Goal: Check status: Check status

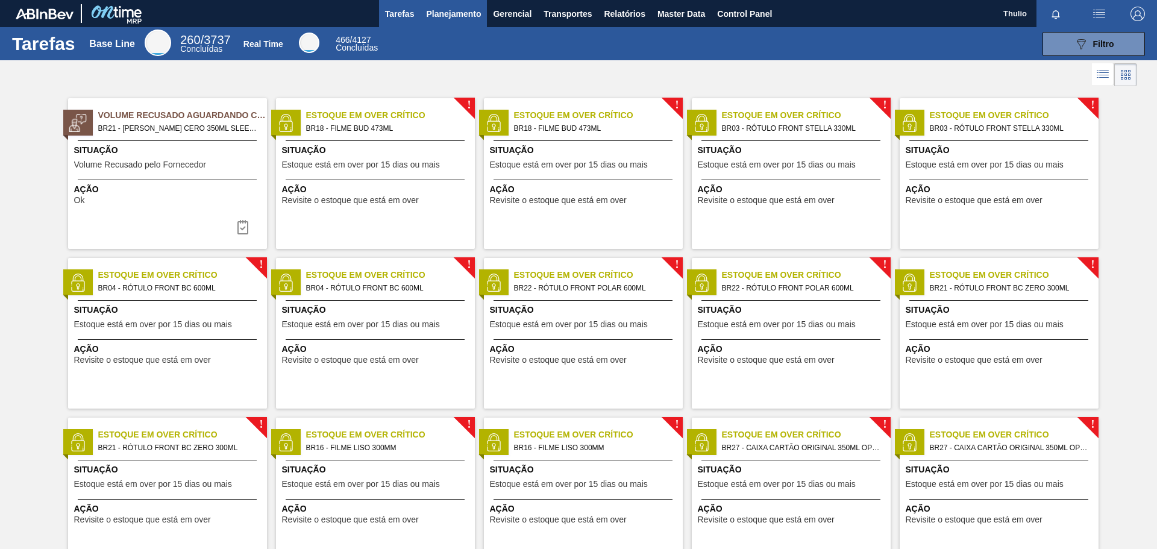
click at [472, 2] on button "Planejamento" at bounding box center [453, 13] width 67 height 27
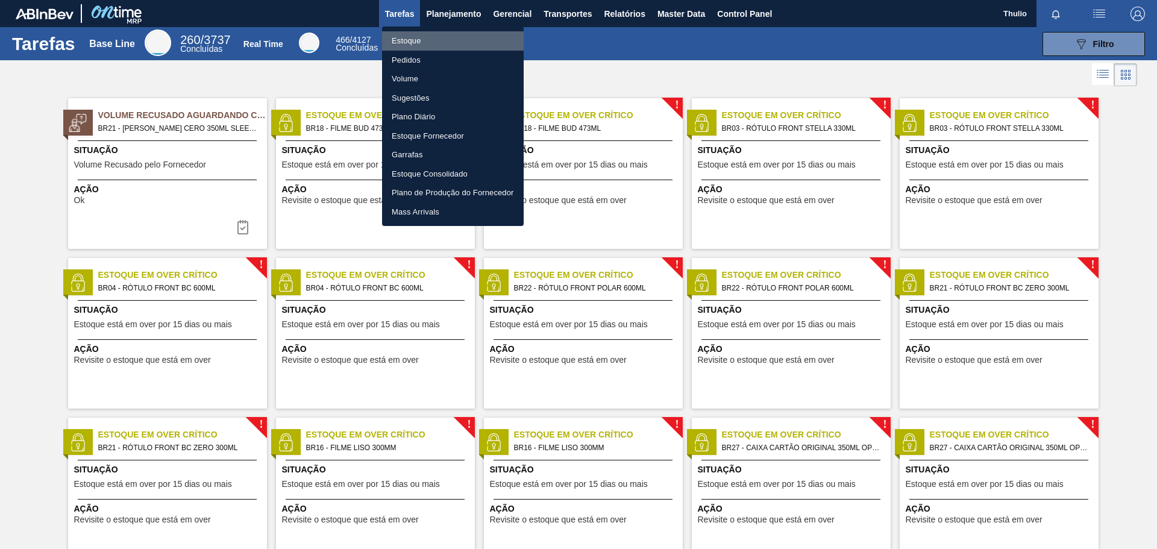
click at [431, 39] on li "Estoque" at bounding box center [453, 40] width 142 height 19
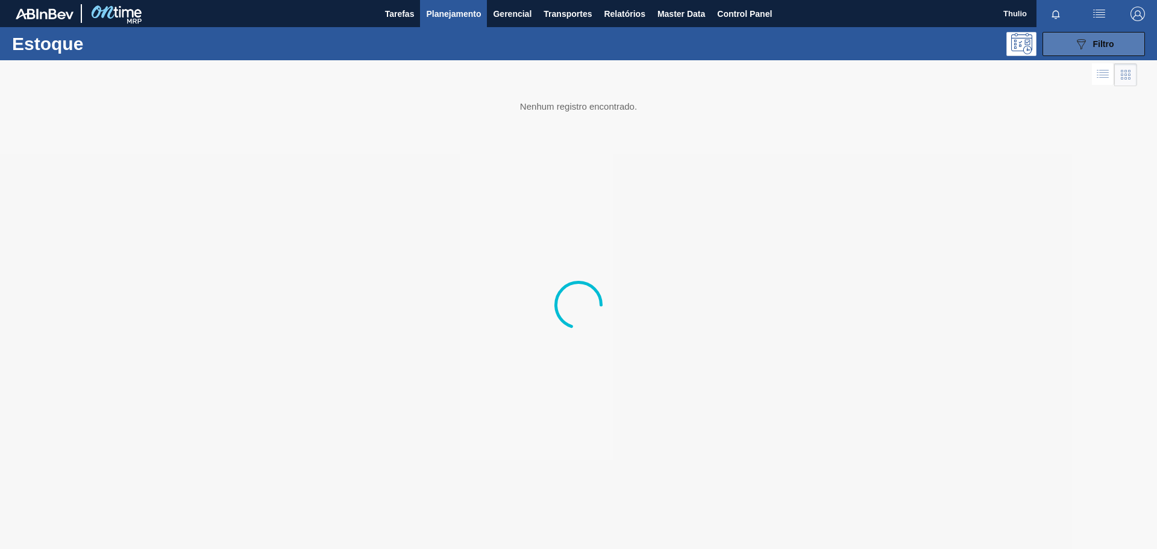
click at [1075, 45] on icon "089F7B8B-B2A5-4AFE-B5C0-19BA573D28AC" at bounding box center [1081, 44] width 14 height 14
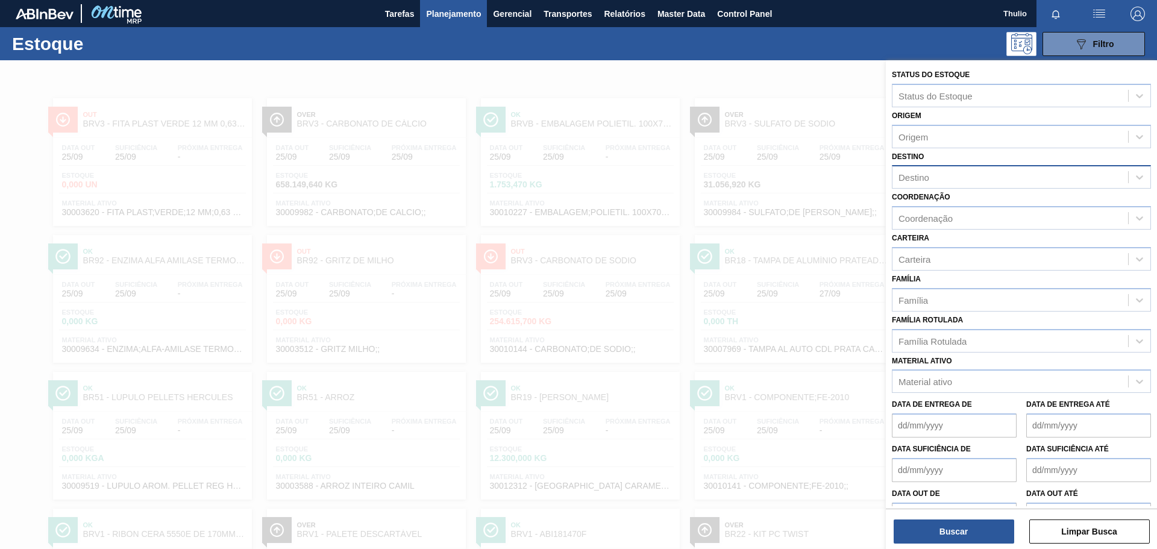
click at [956, 174] on div "Destino" at bounding box center [1010, 177] width 236 height 17
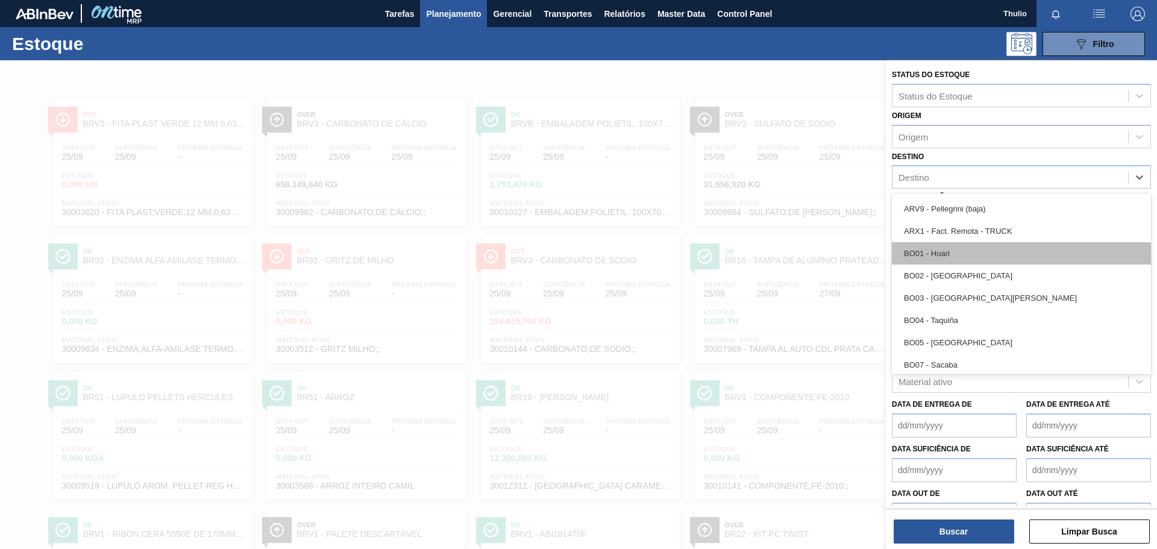
scroll to position [422, 0]
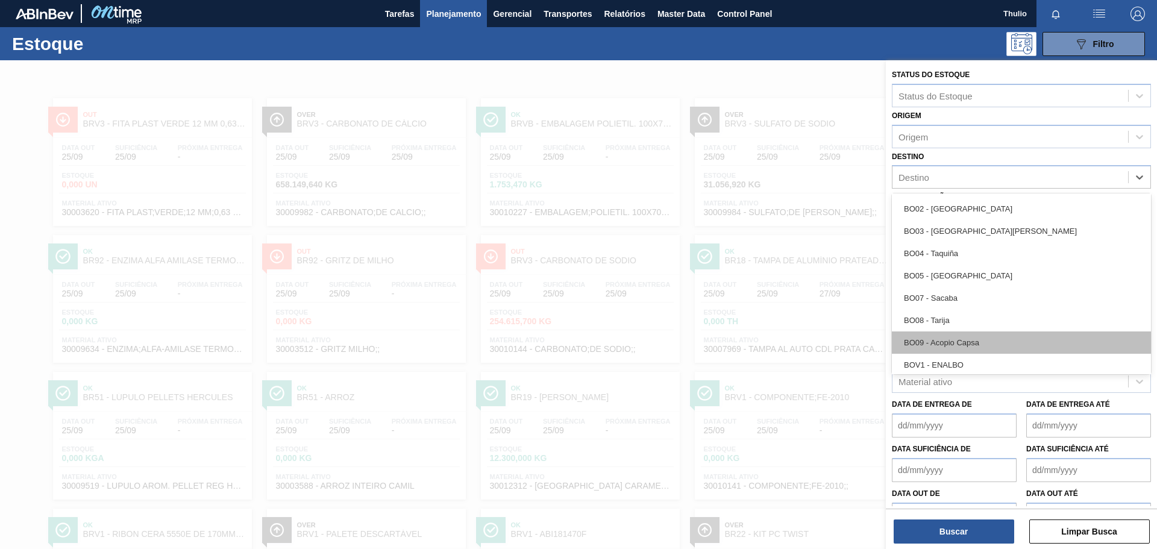
click at [962, 344] on div "BO09 - Acopio Capsa" at bounding box center [1021, 342] width 259 height 22
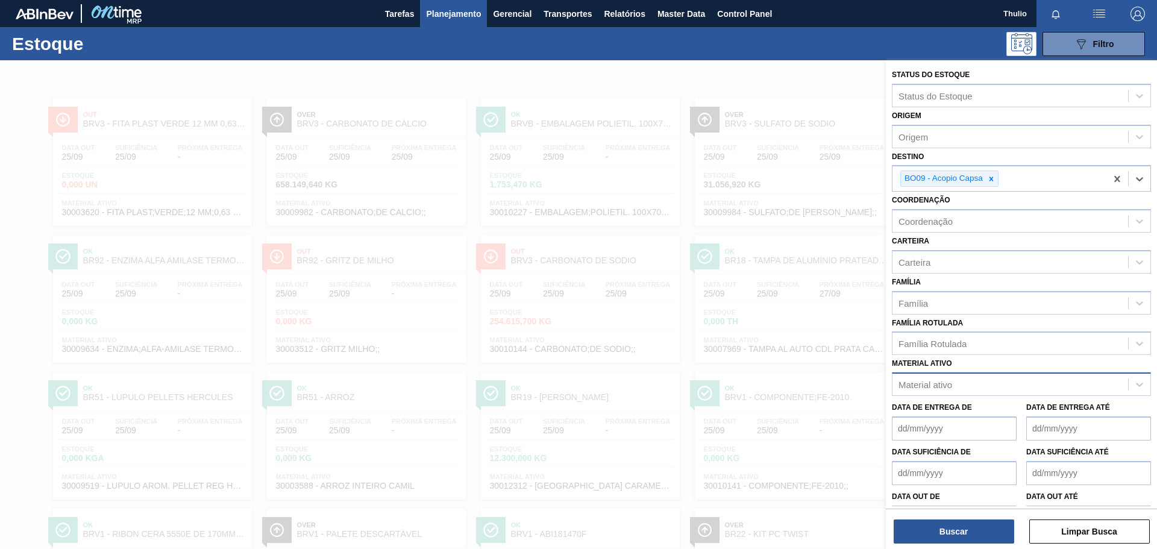
click at [905, 386] on div "Material ativo" at bounding box center [926, 385] width 54 height 10
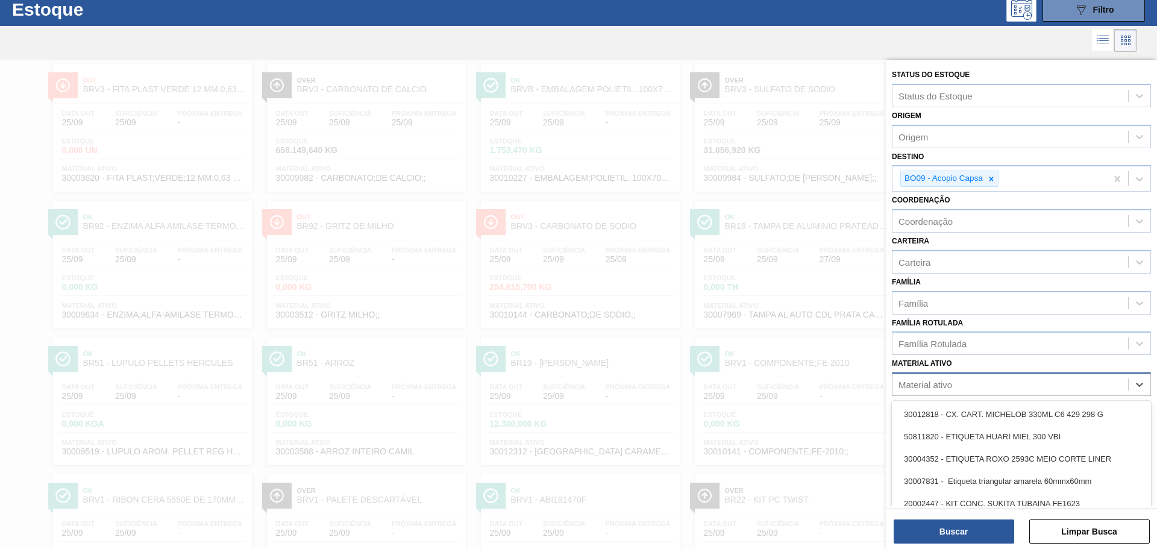
scroll to position [37, 0]
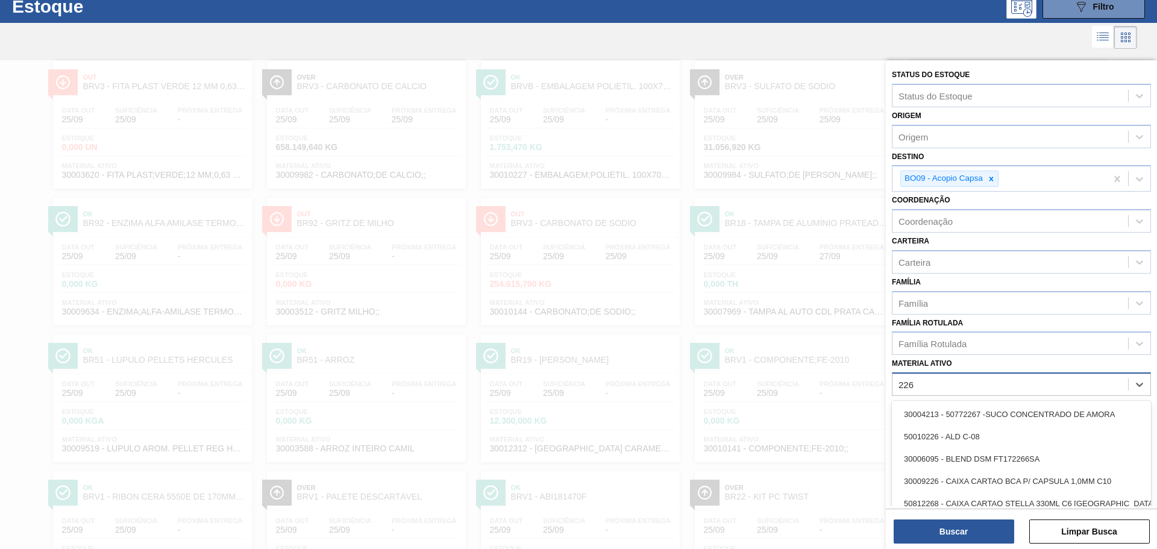
type ativo "2266"
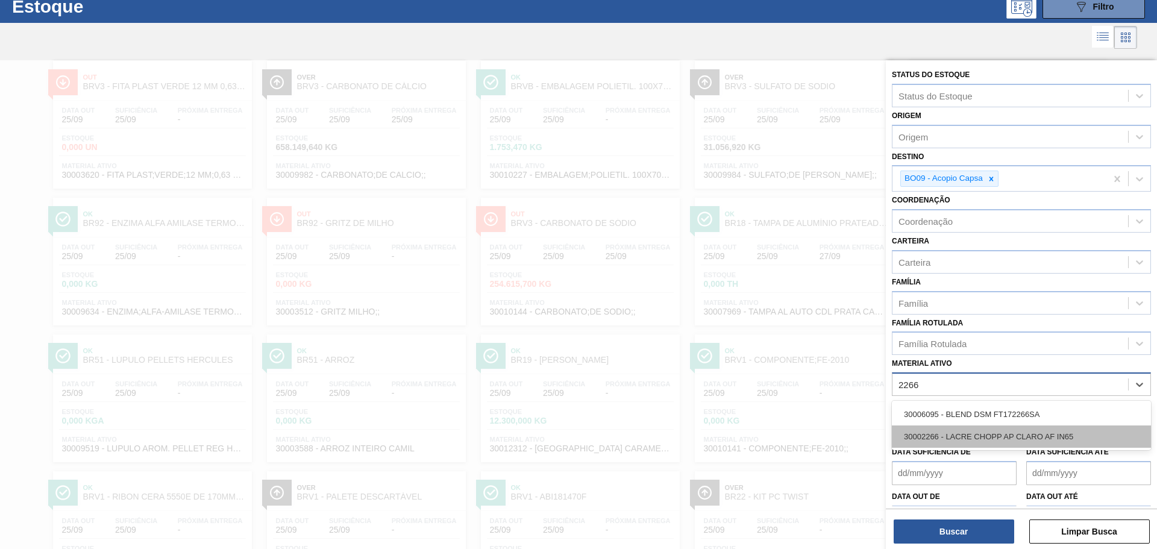
click at [946, 431] on div "30002266 - LACRE CHOPP AP CLARO AF IN65" at bounding box center [1021, 436] width 259 height 22
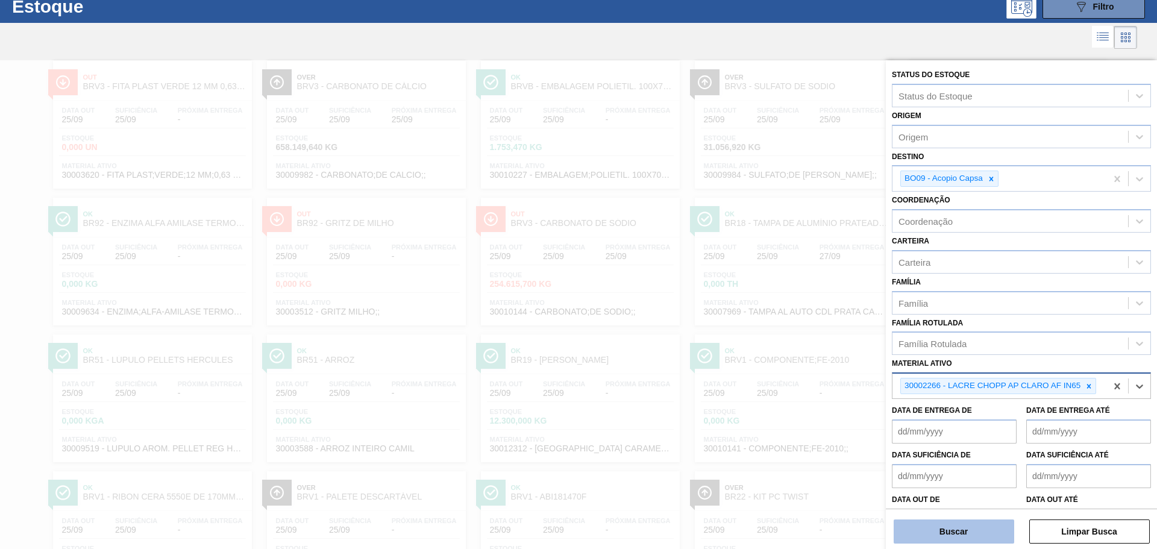
click at [956, 522] on button "Buscar" at bounding box center [954, 531] width 121 height 24
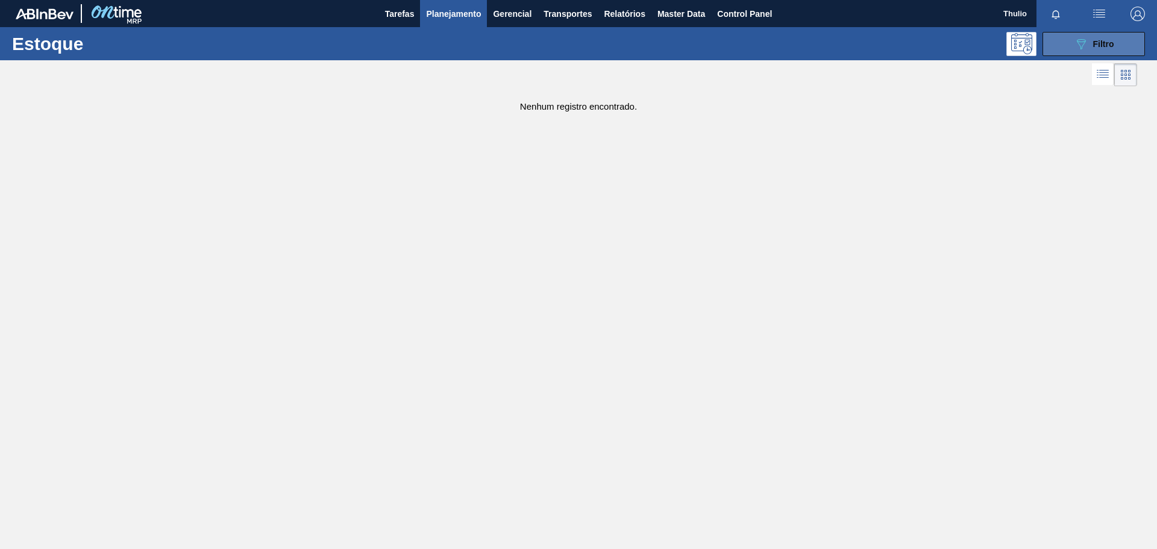
click at [1091, 49] on div "089F7B8B-B2A5-4AFE-B5C0-19BA573D28AC Filtro" at bounding box center [1094, 44] width 40 height 14
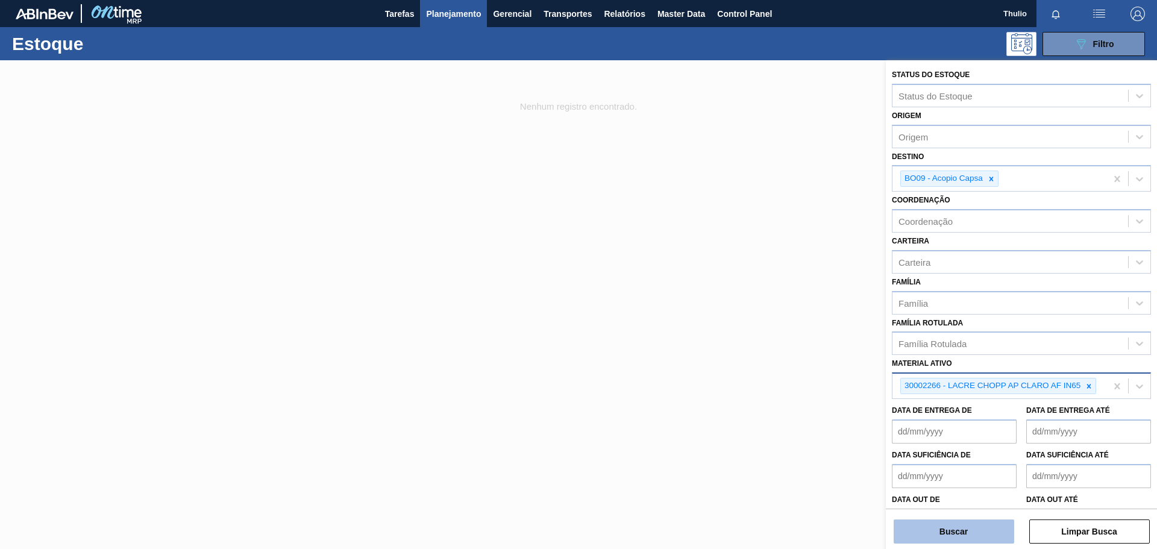
click at [983, 525] on button "Buscar" at bounding box center [954, 531] width 121 height 24
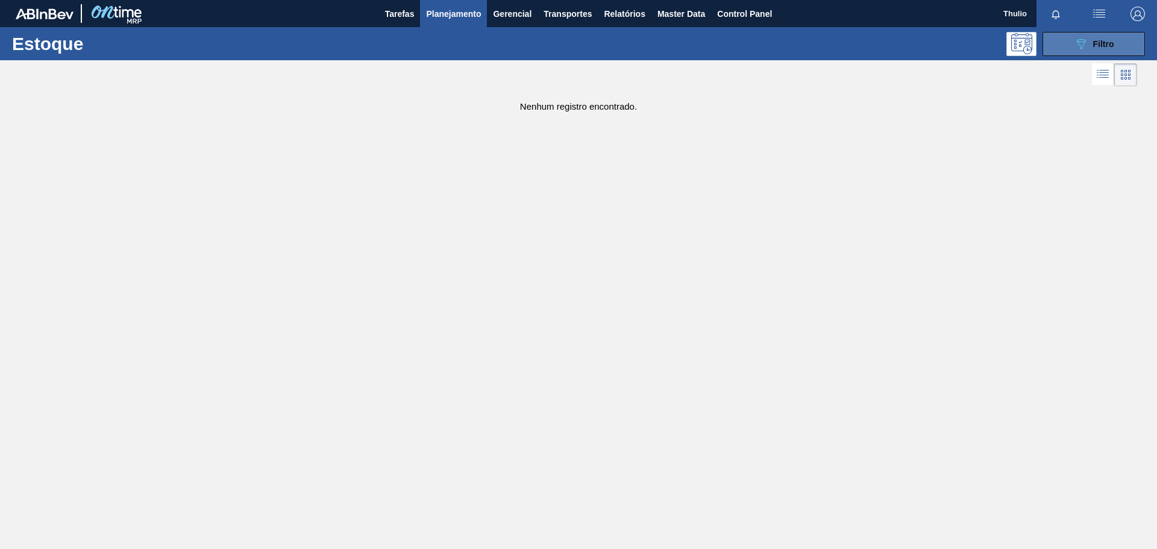
click at [1070, 43] on button "089F7B8B-B2A5-4AFE-B5C0-19BA573D28AC Filtro" at bounding box center [1094, 44] width 102 height 24
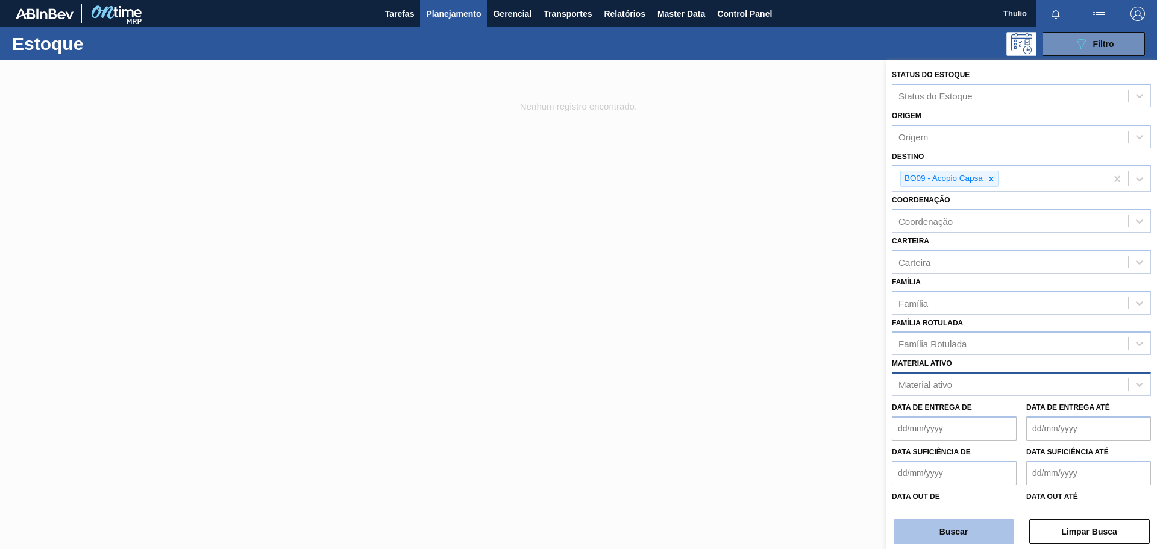
click at [969, 525] on button "Buscar" at bounding box center [954, 531] width 121 height 24
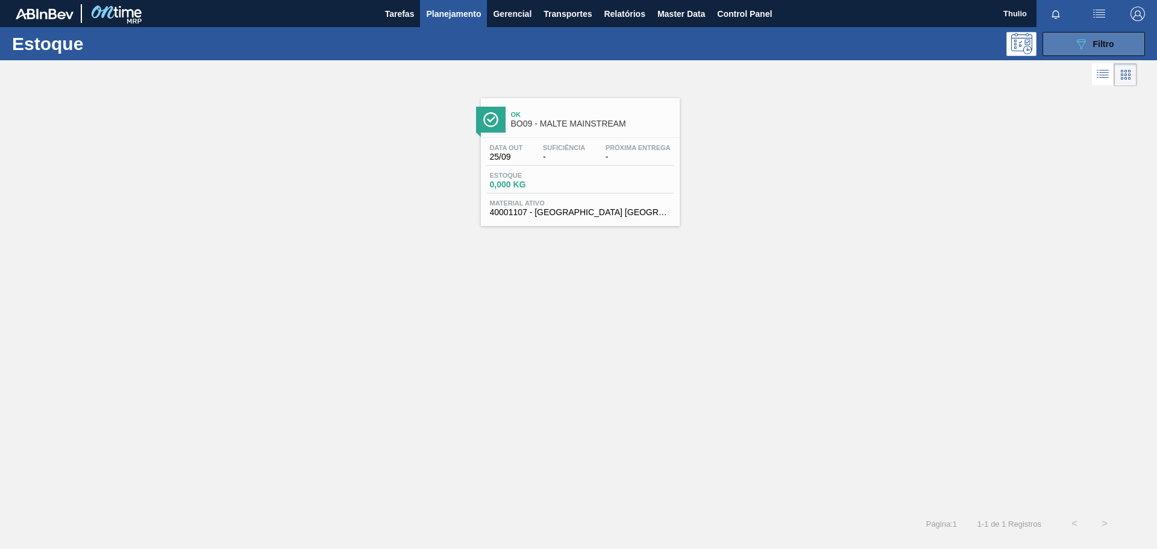
click at [1063, 46] on button "089F7B8B-B2A5-4AFE-B5C0-19BA573D28AC Filtro" at bounding box center [1094, 44] width 102 height 24
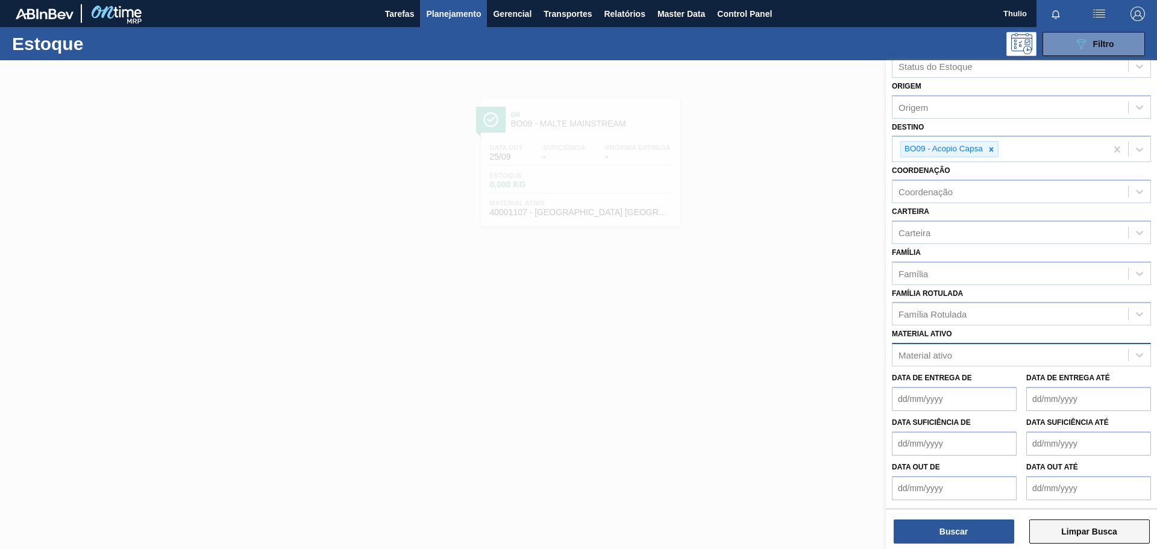
click at [1076, 535] on button "Limpar Busca" at bounding box center [1089, 531] width 121 height 24
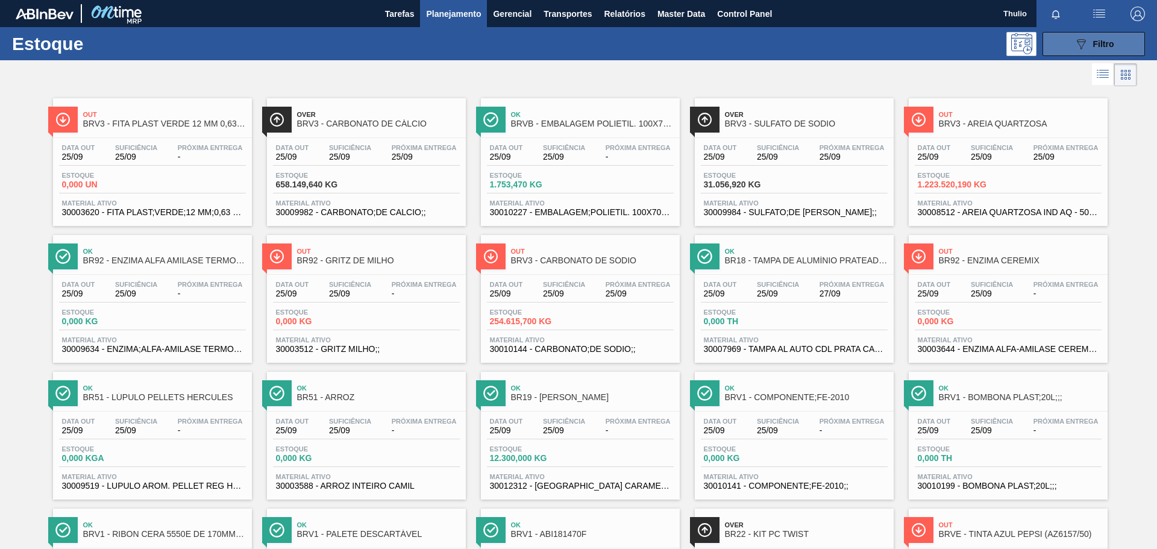
click at [1067, 48] on button "089F7B8B-B2A5-4AFE-B5C0-19BA573D28AC Filtro" at bounding box center [1094, 44] width 102 height 24
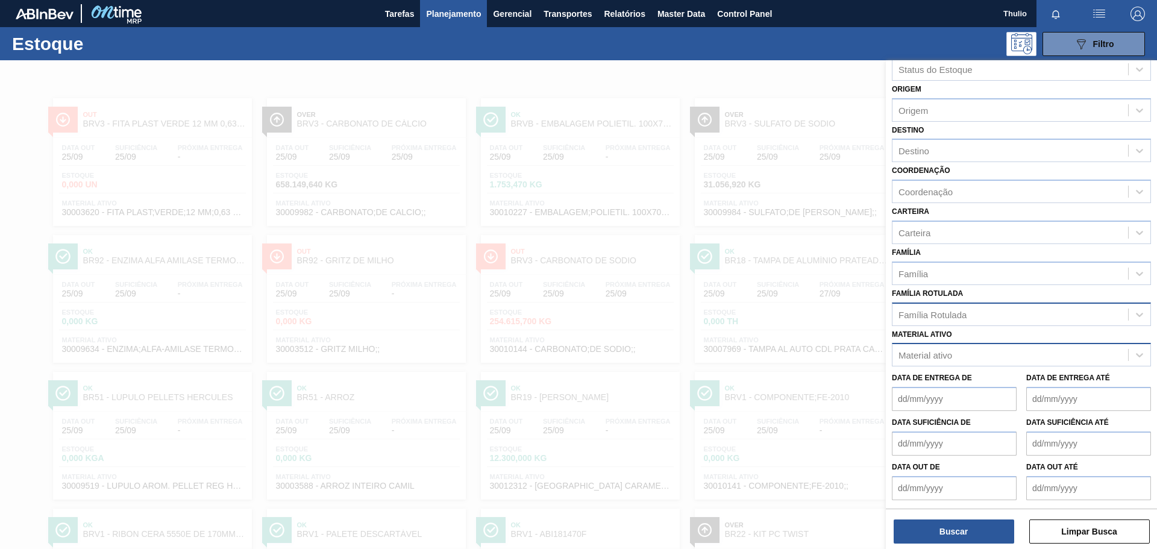
click at [959, 318] on div "Família Rotulada" at bounding box center [933, 314] width 68 height 10
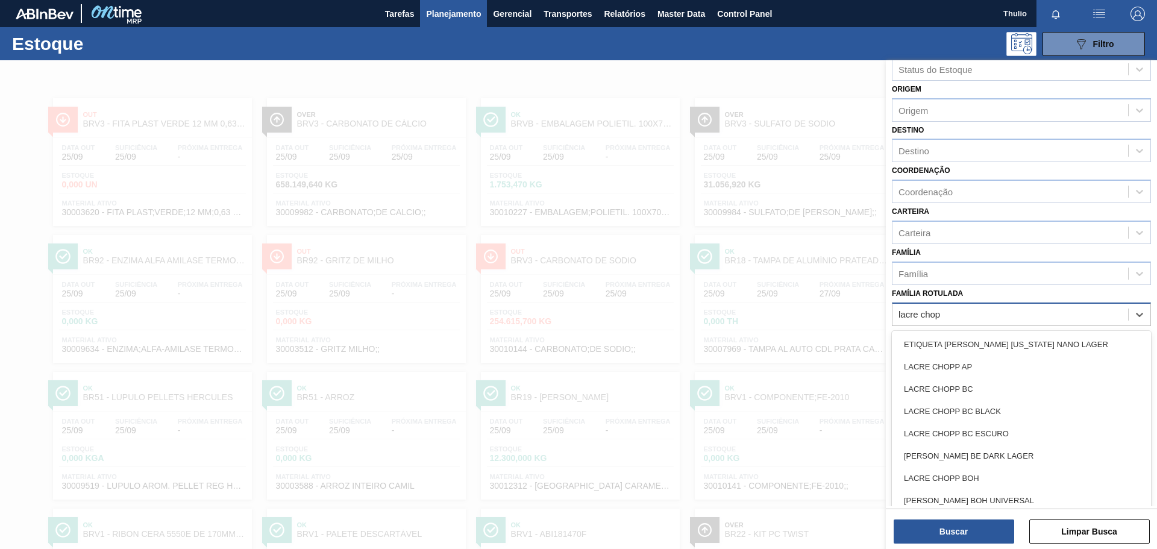
type Rotulada "[PERSON_NAME]"
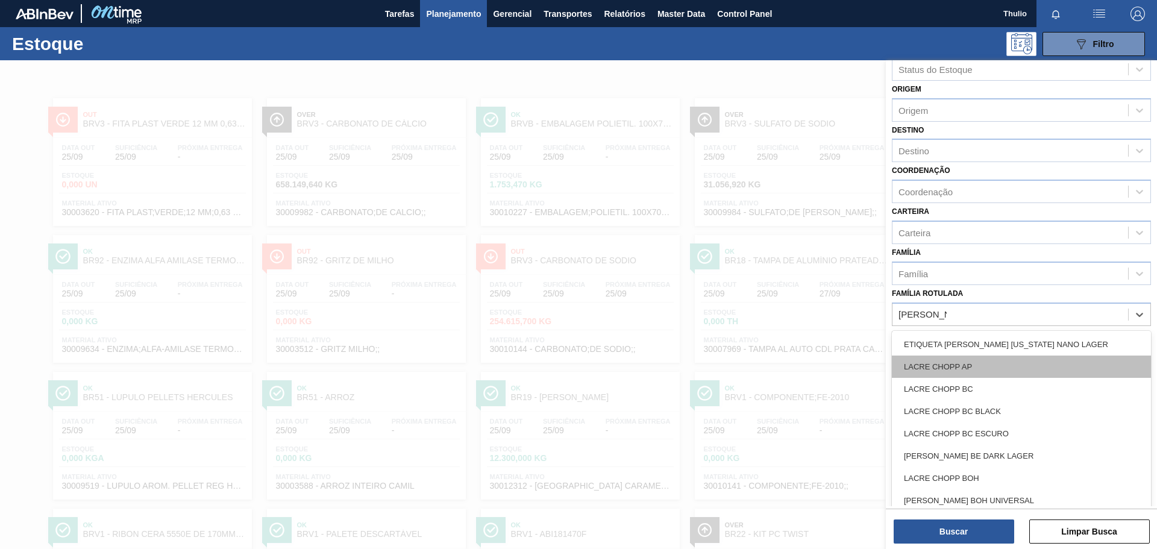
click at [967, 362] on div "LACRE CHOPP AP" at bounding box center [1021, 367] width 259 height 22
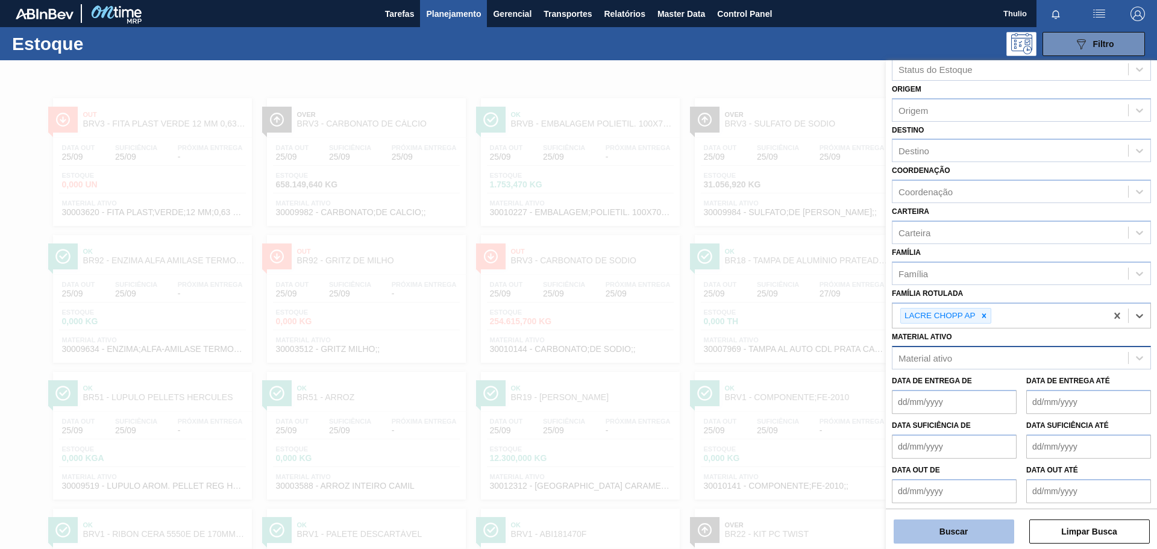
click at [962, 538] on button "Buscar" at bounding box center [954, 531] width 121 height 24
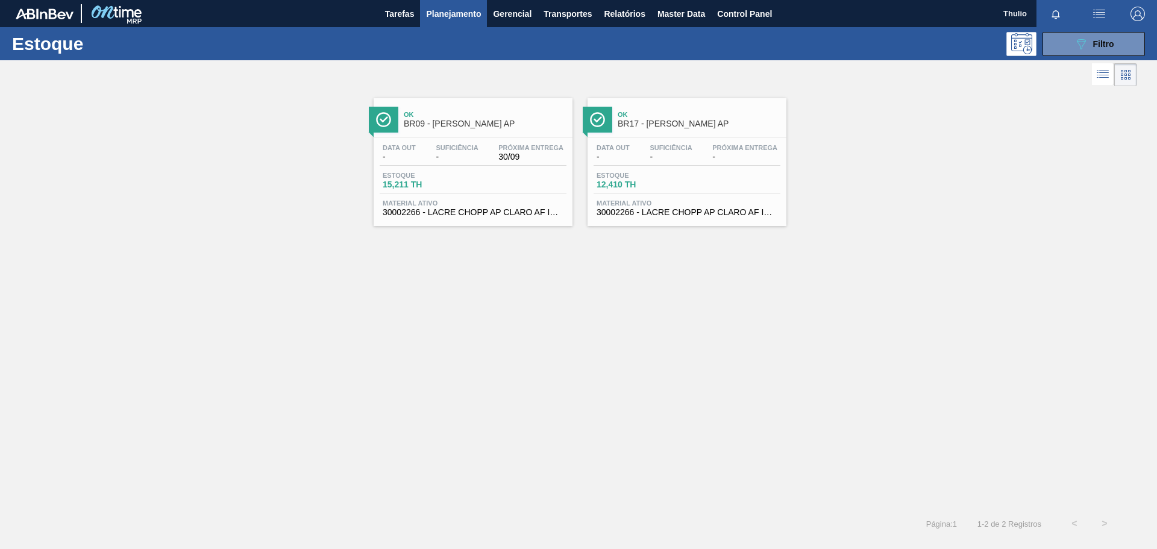
click at [500, 124] on span "BR09 - [PERSON_NAME] AP" at bounding box center [485, 123] width 163 height 9
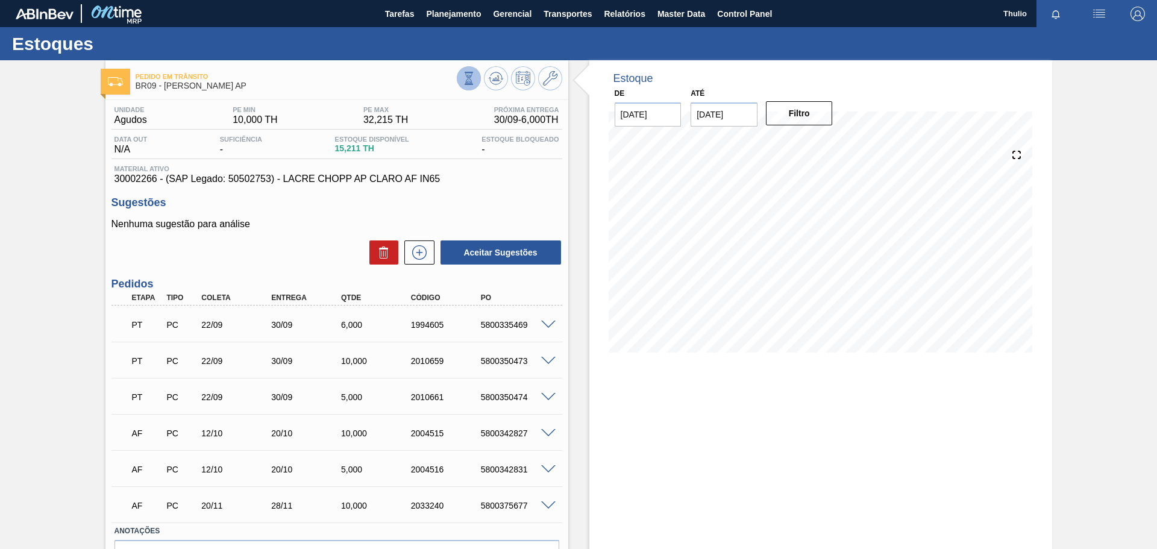
click at [475, 78] on button at bounding box center [469, 78] width 24 height 24
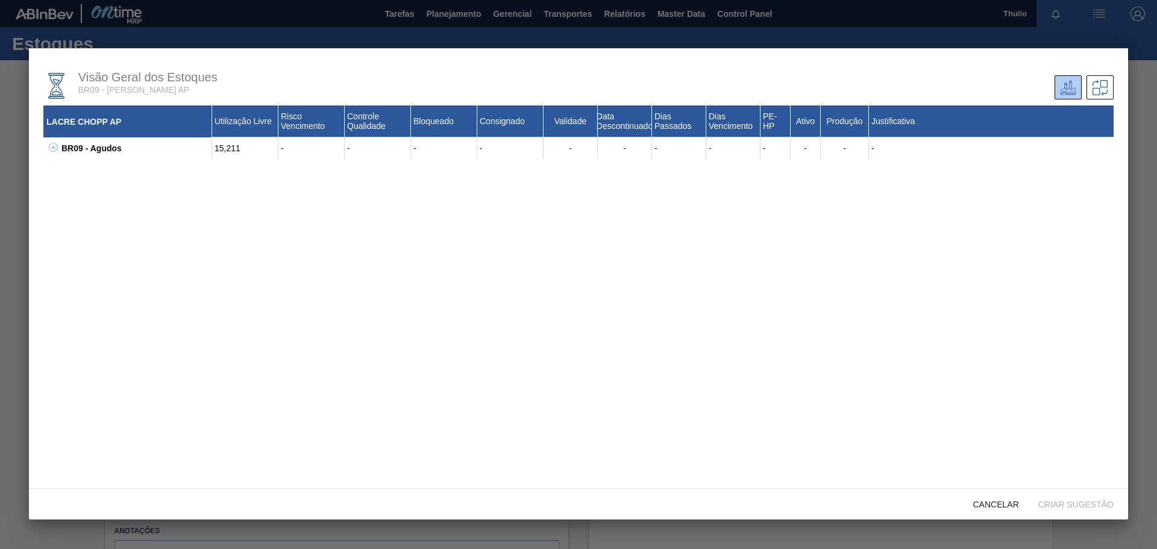
click at [49, 149] on icon at bounding box center [53, 147] width 9 height 9
click at [69, 171] on icon at bounding box center [68, 169] width 9 height 9
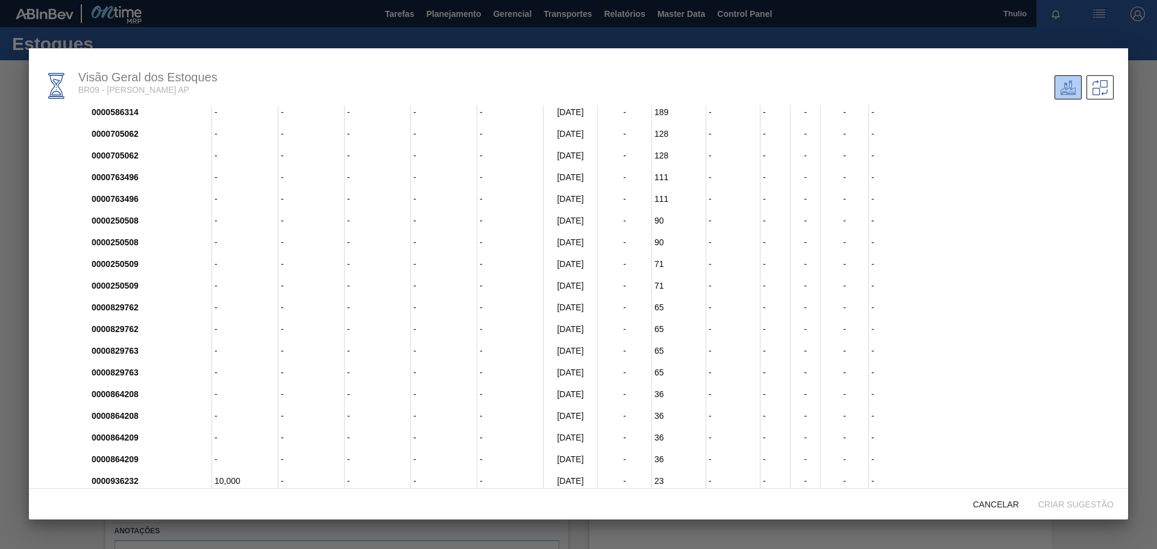
scroll to position [949, 0]
click at [1003, 505] on span "Cancelar" at bounding box center [996, 505] width 65 height 10
